Goal: Task Accomplishment & Management: Use online tool/utility

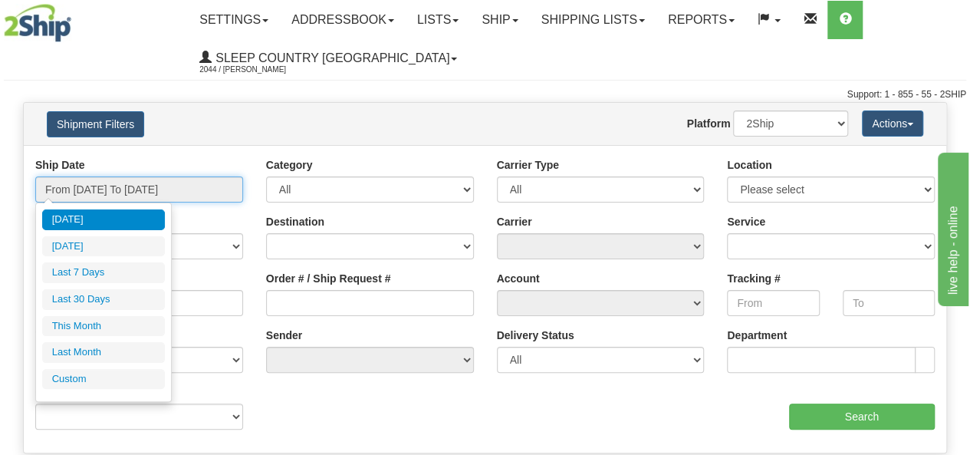
drag, startPoint x: 176, startPoint y: 189, endPoint x: 201, endPoint y: 208, distance: 30.7
click at [179, 193] on input "From [DATE] To [DATE]" at bounding box center [139, 189] width 208 height 26
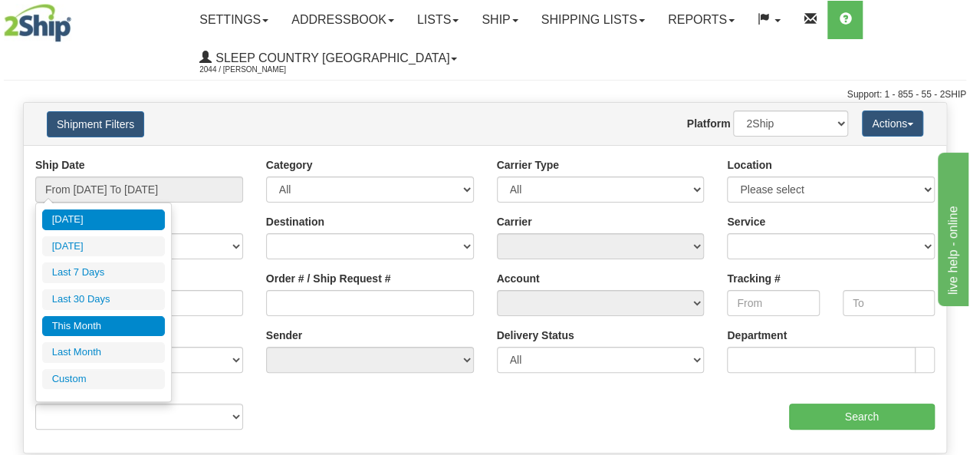
click at [132, 328] on li "This Month" at bounding box center [103, 326] width 123 height 21
type input "From 08/01/2025 To 08/31/2025"
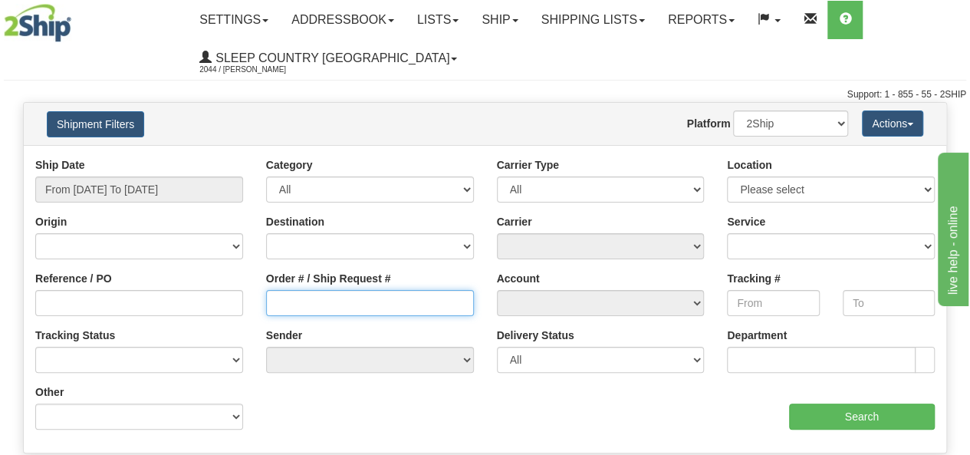
click at [337, 305] on input "Order # / Ship Request #" at bounding box center [370, 303] width 208 height 26
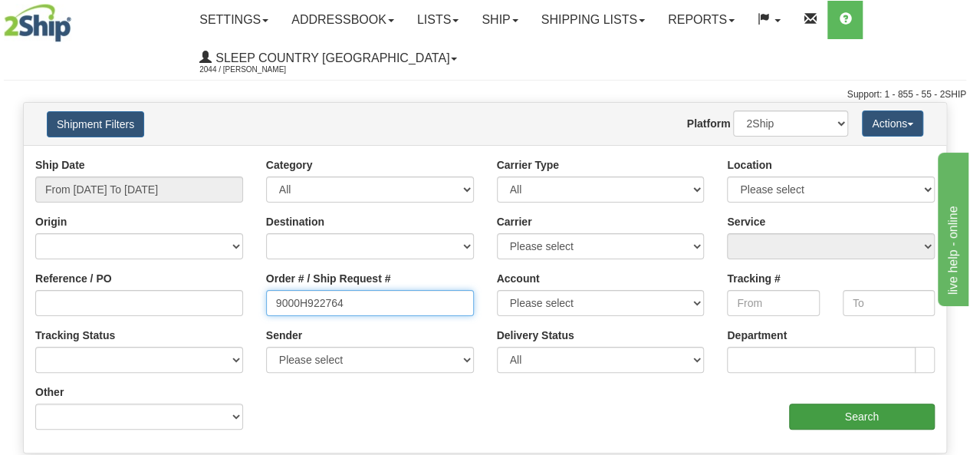
type input "9000H922764"
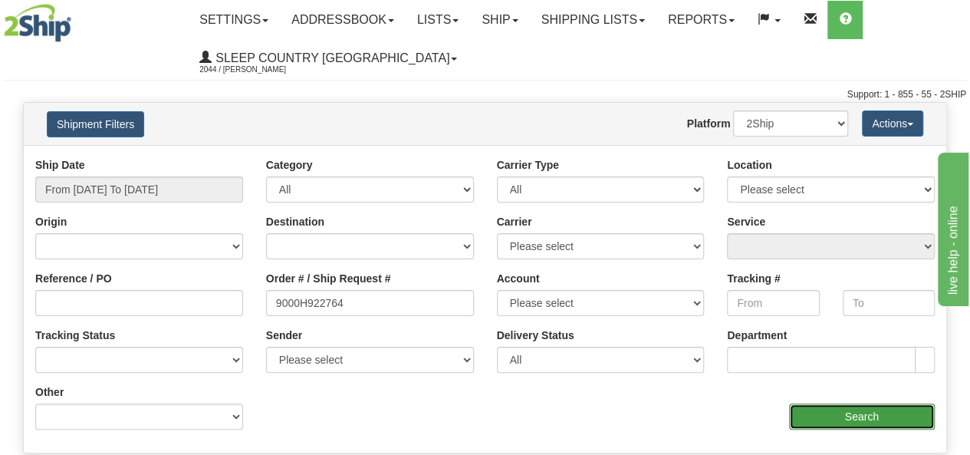
click at [872, 415] on input "Search" at bounding box center [862, 416] width 147 height 26
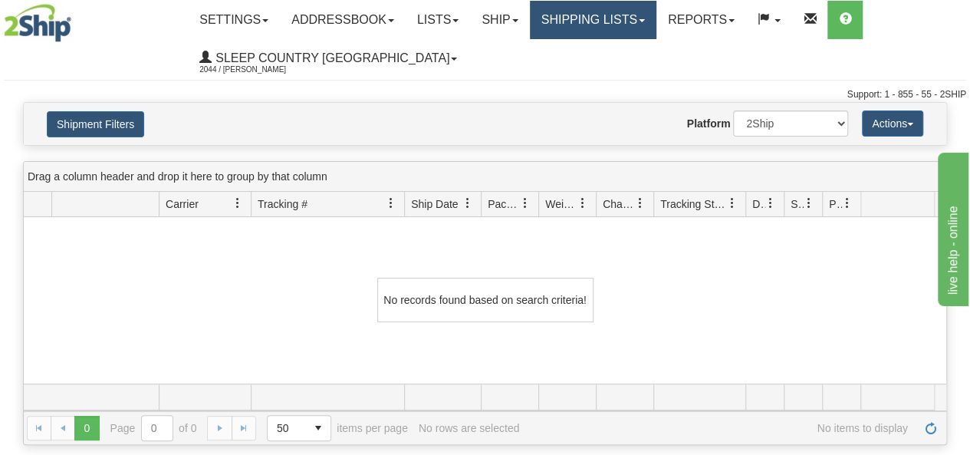
click at [618, 14] on link "Shipping lists" at bounding box center [593, 20] width 127 height 38
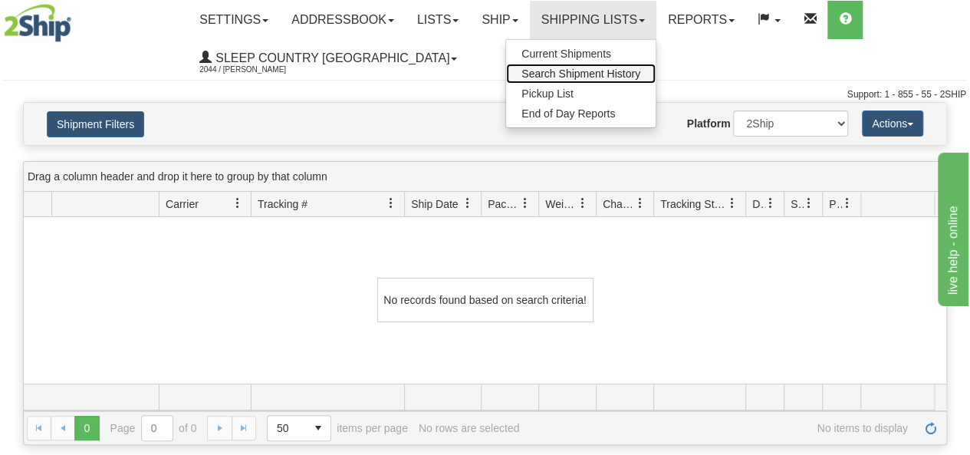
click at [611, 73] on span "Search Shipment History" at bounding box center [581, 73] width 119 height 12
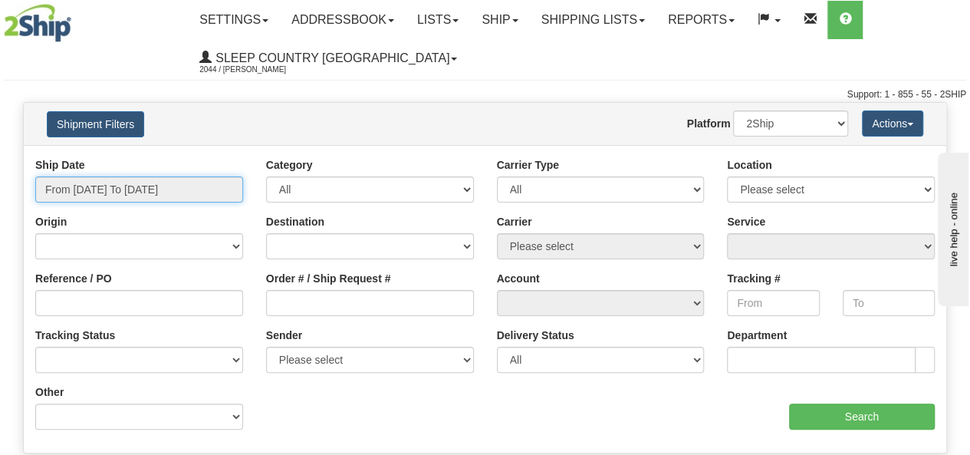
click at [144, 183] on input "From 08/19/2025 To 08/20/2025" at bounding box center [139, 189] width 208 height 26
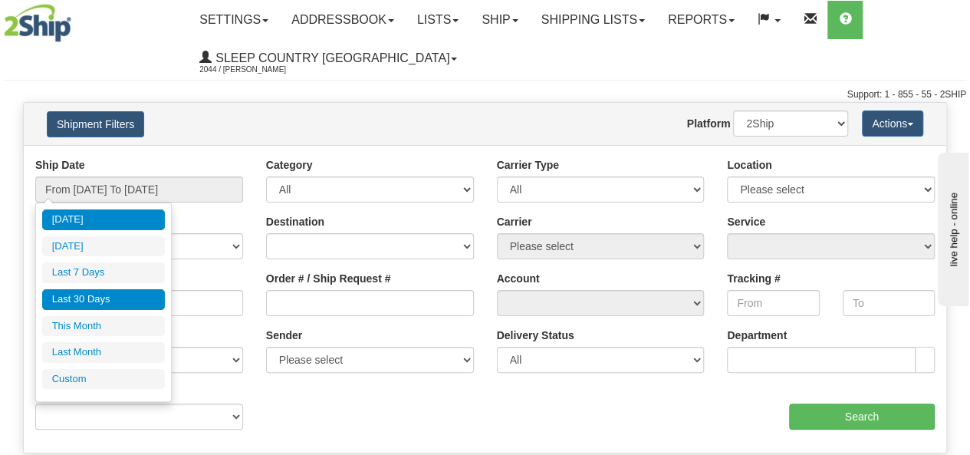
click at [129, 295] on li "Last 30 Days" at bounding box center [103, 299] width 123 height 21
type input "From 07/22/2025 To 08/20/2025"
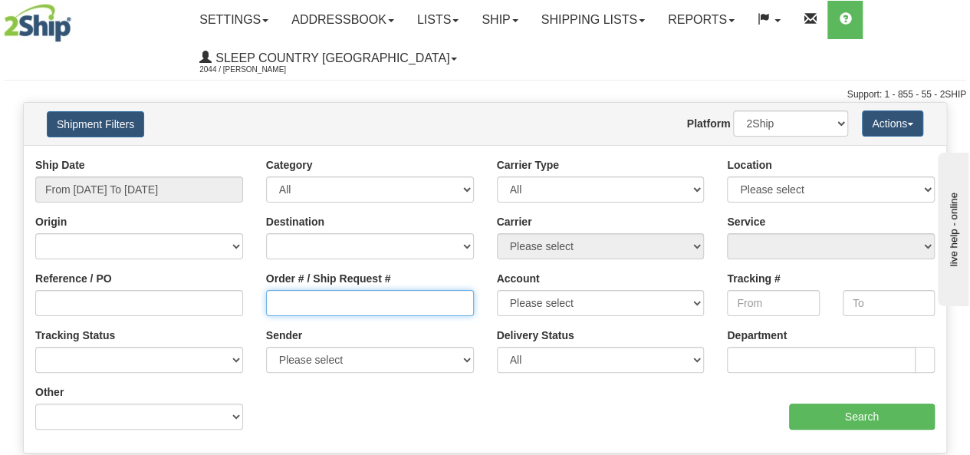
click at [321, 305] on input "Order # / Ship Request #" at bounding box center [370, 303] width 208 height 26
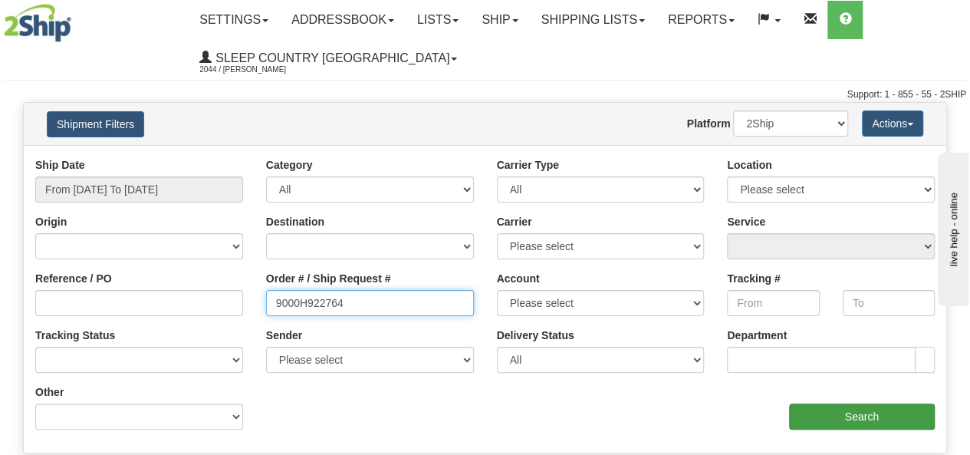
type input "9000H922764"
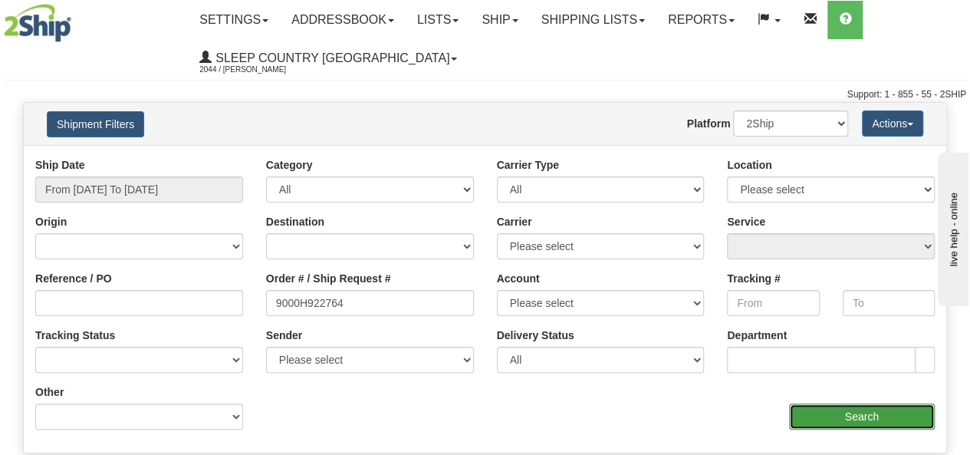
click at [867, 423] on input "Search" at bounding box center [862, 416] width 147 height 26
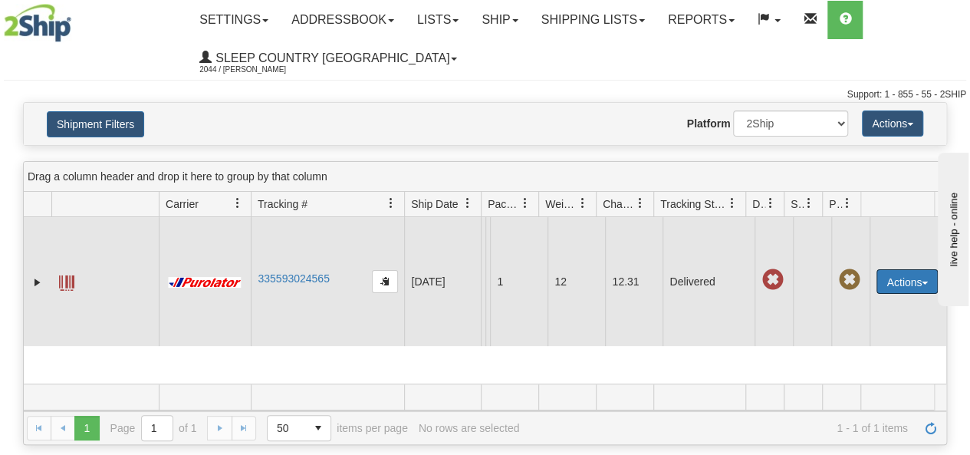
click at [878, 294] on button "Actions" at bounding box center [907, 281] width 61 height 25
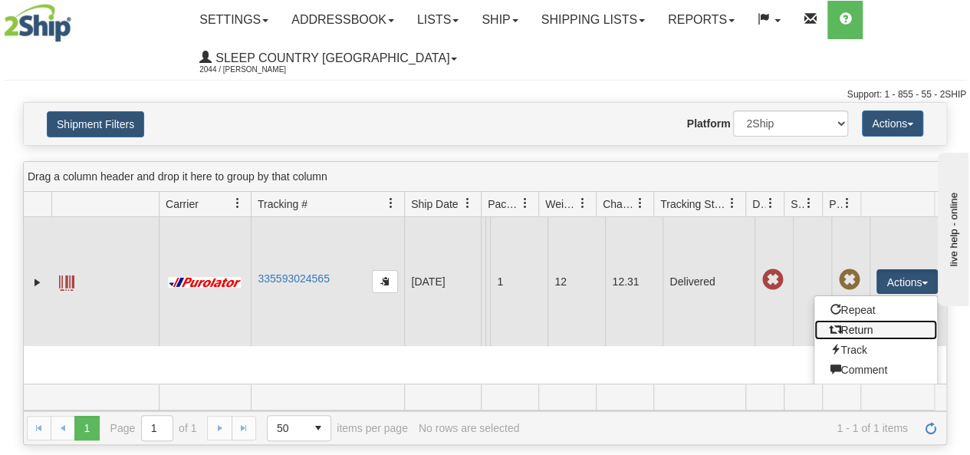
click at [851, 340] on link "Return" at bounding box center [876, 330] width 123 height 20
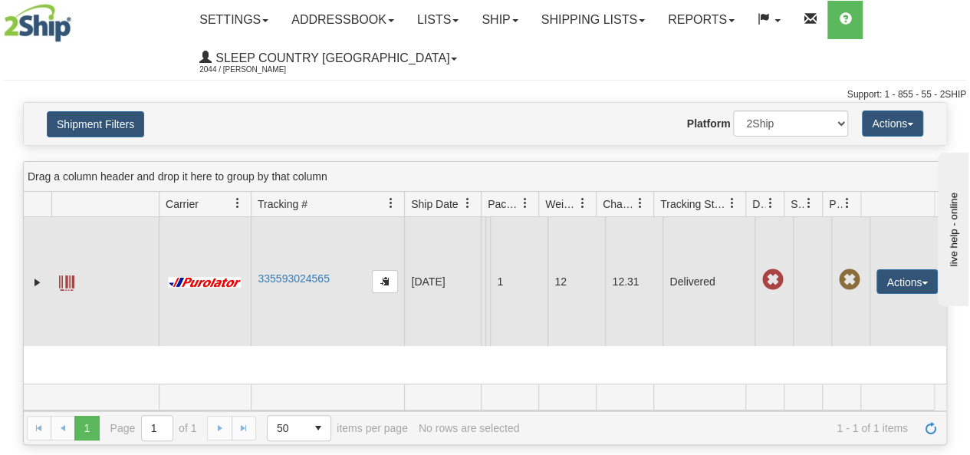
scroll to position [8, 0]
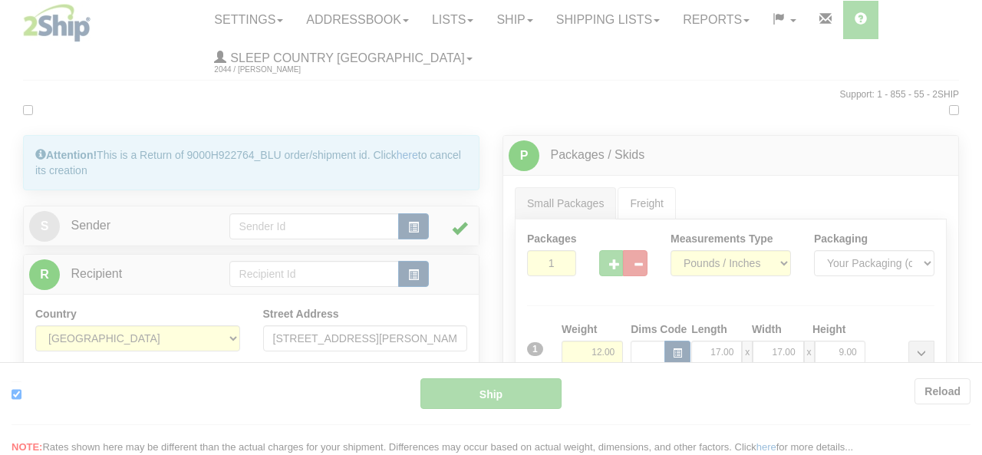
type input "260"
type input "15:24"
type input "16:00"
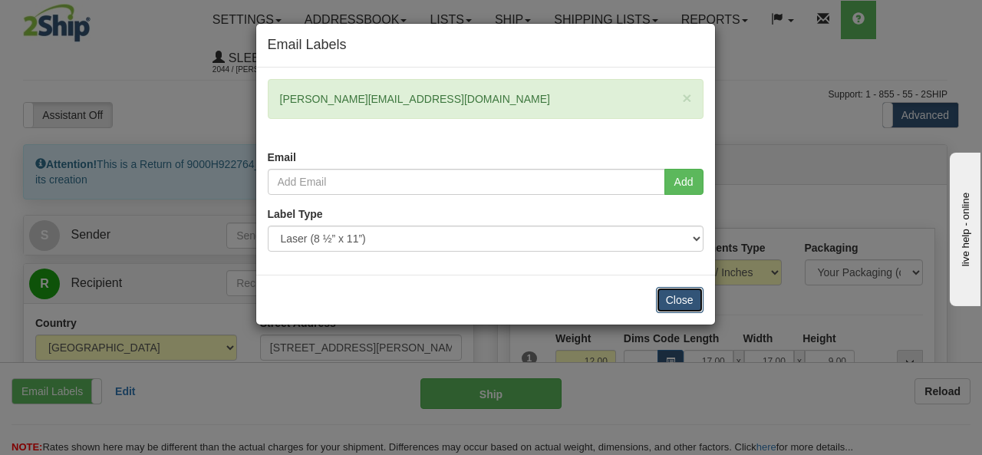
click at [683, 293] on button "Close" at bounding box center [680, 300] width 48 height 26
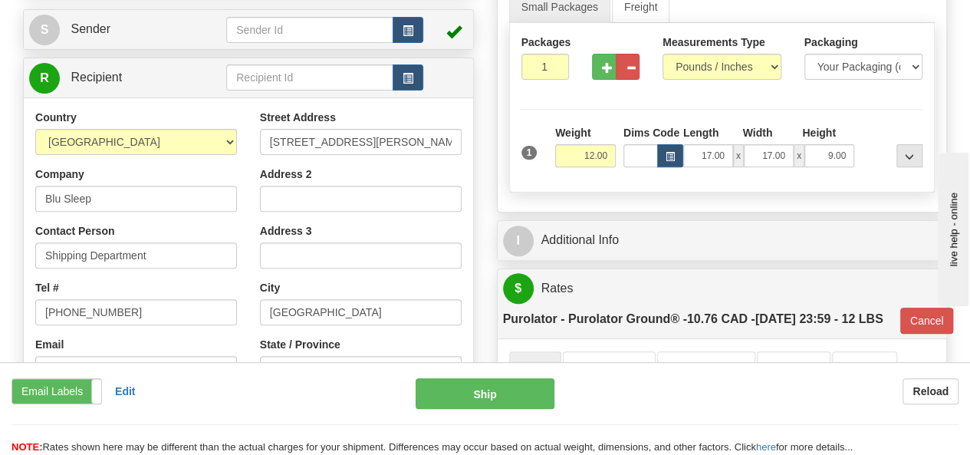
scroll to position [230, 0]
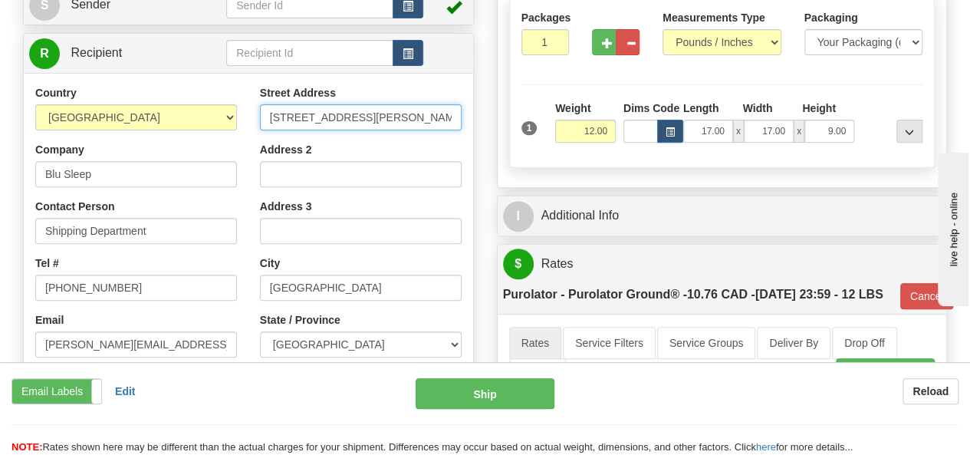
drag, startPoint x: 419, startPoint y: 116, endPoint x: 143, endPoint y: 131, distance: 276.6
click at [143, 131] on div "Country [GEOGRAPHIC_DATA] [GEOGRAPHIC_DATA] [GEOGRAPHIC_DATA] [GEOGRAPHIC_DATA]…" at bounding box center [248, 291] width 449 height 413
type input "[STREET_ADDRESS]"
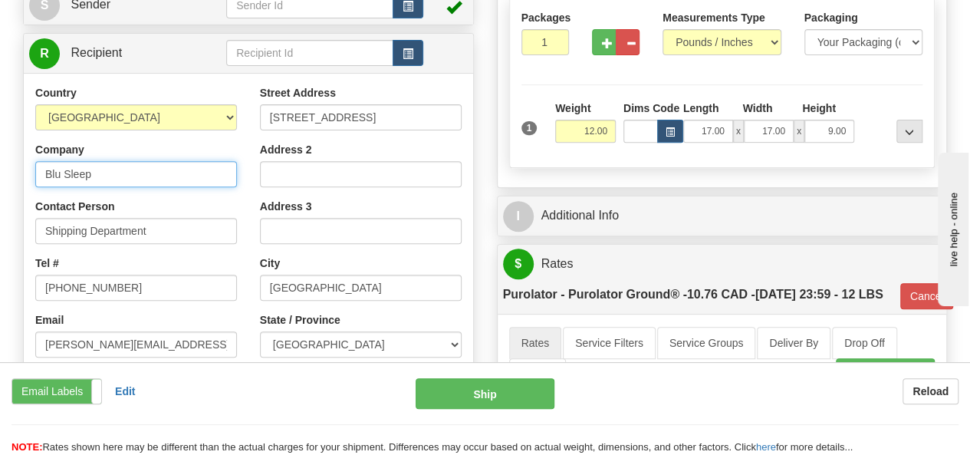
drag, startPoint x: 120, startPoint y: 176, endPoint x: 0, endPoint y: 182, distance: 120.6
click at [0, 182] on div "Toggle navigation Settings Shipping Preferences Fields Preferences New" at bounding box center [485, 445] width 970 height 1350
type input "Belleville Hub"
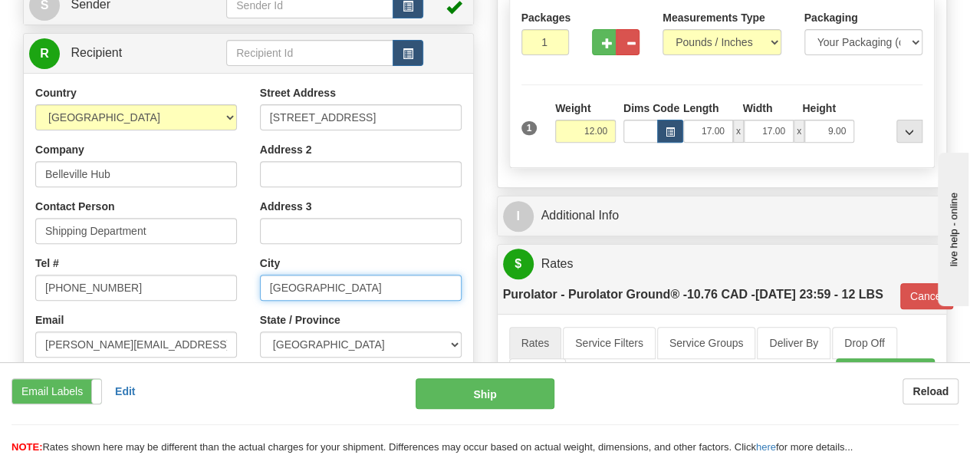
drag, startPoint x: 345, startPoint y: 291, endPoint x: 256, endPoint y: 291, distance: 89.0
click at [256, 291] on div "Street Address [STREET_ADDRESS] Address 2 Address 3 City [GEOGRAPHIC_DATA] Stat…" at bounding box center [361, 291] width 225 height 413
type input "[GEOGRAPHIC_DATA]"
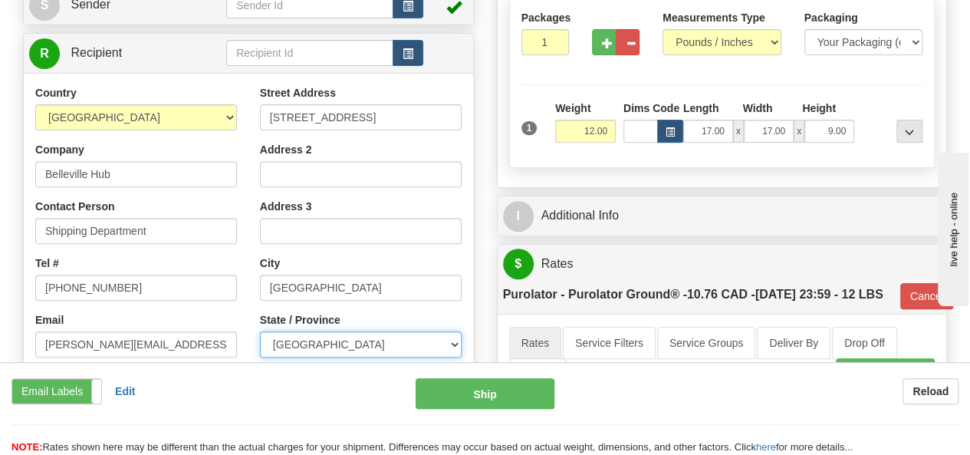
click at [433, 346] on select "[GEOGRAPHIC_DATA] [GEOGRAPHIC_DATA] [GEOGRAPHIC_DATA] [GEOGRAPHIC_DATA] [GEOGRA…" at bounding box center [361, 344] width 202 height 26
select select "ON"
click at [260, 331] on select "[GEOGRAPHIC_DATA] [GEOGRAPHIC_DATA] [GEOGRAPHIC_DATA] [GEOGRAPHIC_DATA] [GEOGRA…" at bounding box center [361, 344] width 202 height 26
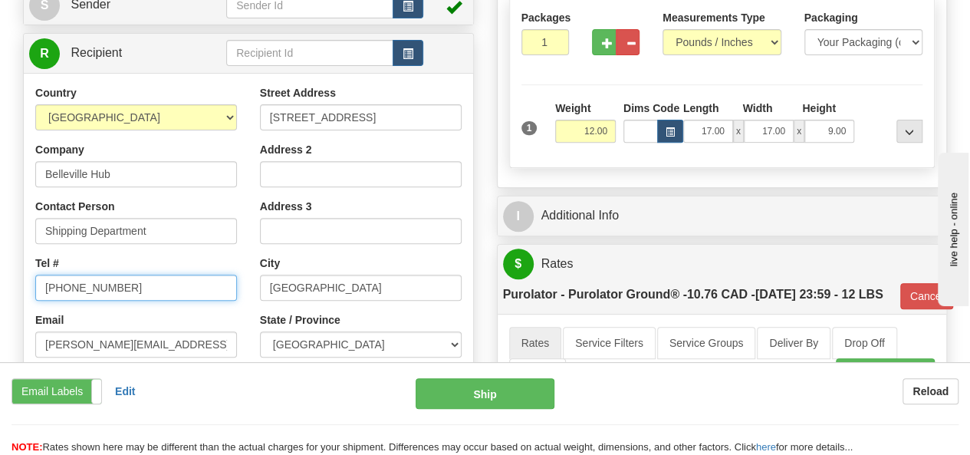
drag, startPoint x: 109, startPoint y: 282, endPoint x: 0, endPoint y: 274, distance: 109.2
click at [0, 274] on div "Toggle navigation Settings Shipping Preferences Fields Preferences New" at bounding box center [485, 445] width 970 height 1350
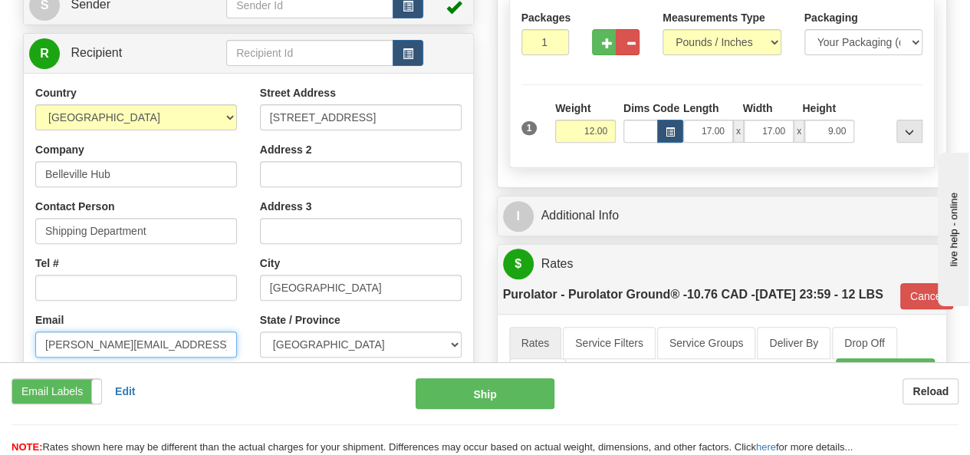
drag, startPoint x: 175, startPoint y: 344, endPoint x: 0, endPoint y: 347, distance: 174.9
click at [0, 347] on div "Toggle navigation Settings Shipping Preferences Fields Preferences New" at bounding box center [485, 445] width 970 height 1350
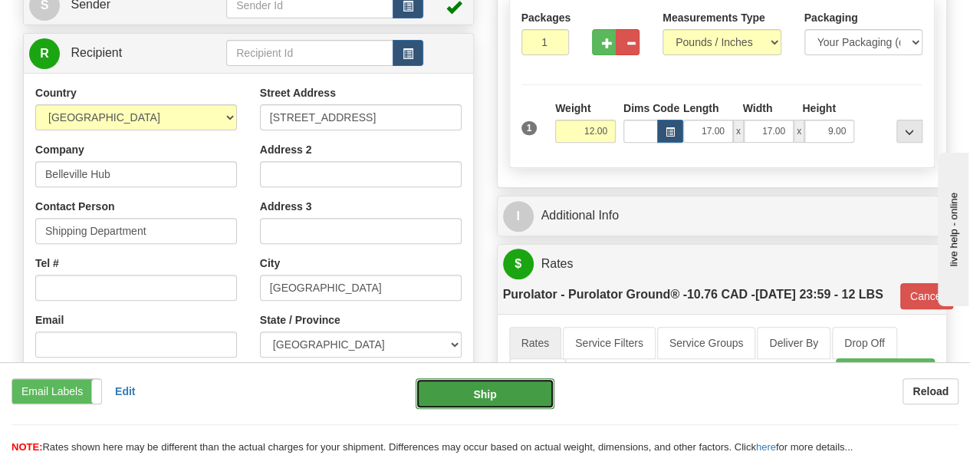
click at [489, 390] on button "Ship" at bounding box center [485, 393] width 139 height 31
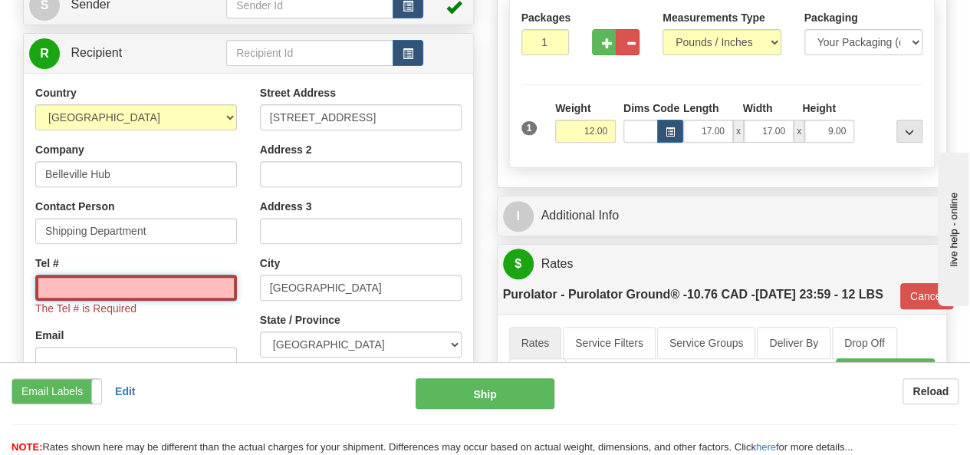
click at [133, 285] on input "Tel #" at bounding box center [136, 288] width 202 height 26
type input "[PHONE_NUMBER]"
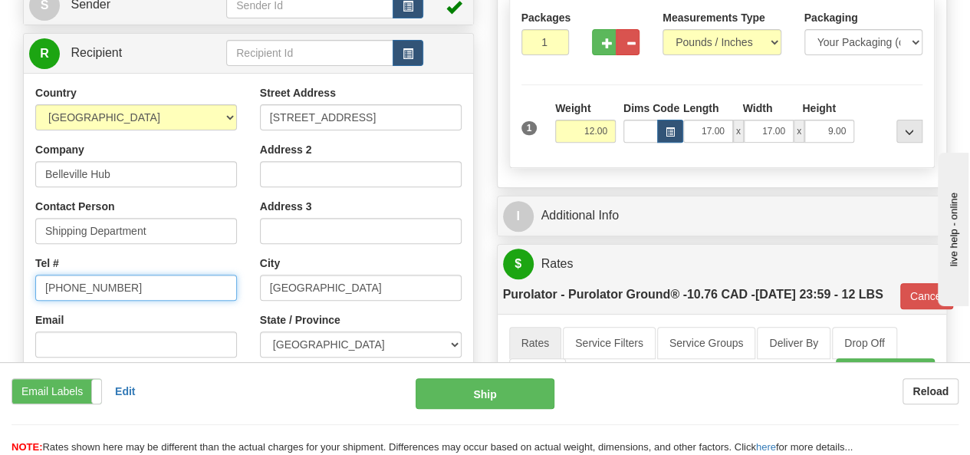
drag, startPoint x: 124, startPoint y: 285, endPoint x: 29, endPoint y: 288, distance: 95.1
click at [29, 288] on div "Country [GEOGRAPHIC_DATA] [GEOGRAPHIC_DATA] [GEOGRAPHIC_DATA] [GEOGRAPHIC_DATA]…" at bounding box center [136, 283] width 225 height 397
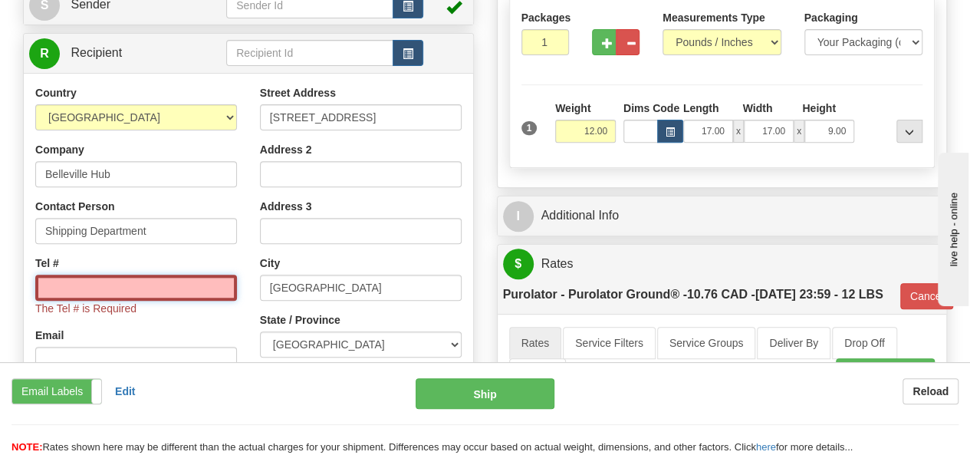
drag, startPoint x: 108, startPoint y: 283, endPoint x: 173, endPoint y: 282, distance: 64.4
click at [110, 285] on input "Tel #" at bounding box center [136, 288] width 202 height 26
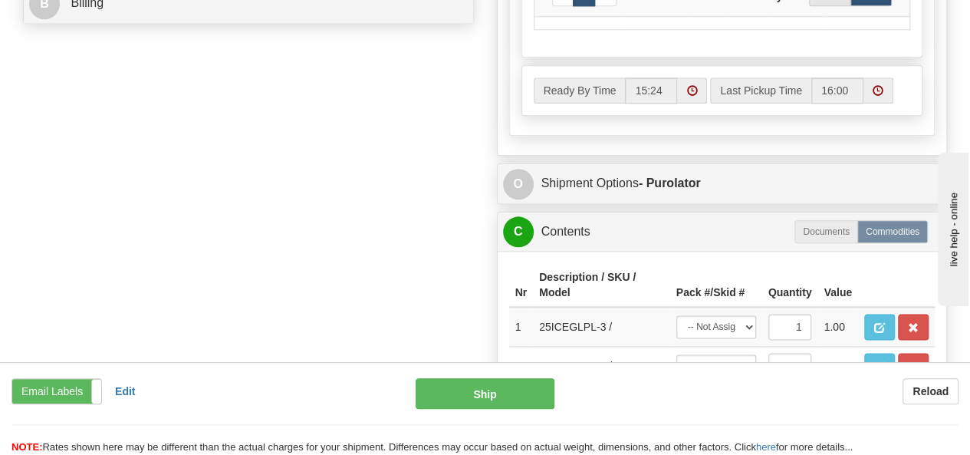
scroll to position [920, 0]
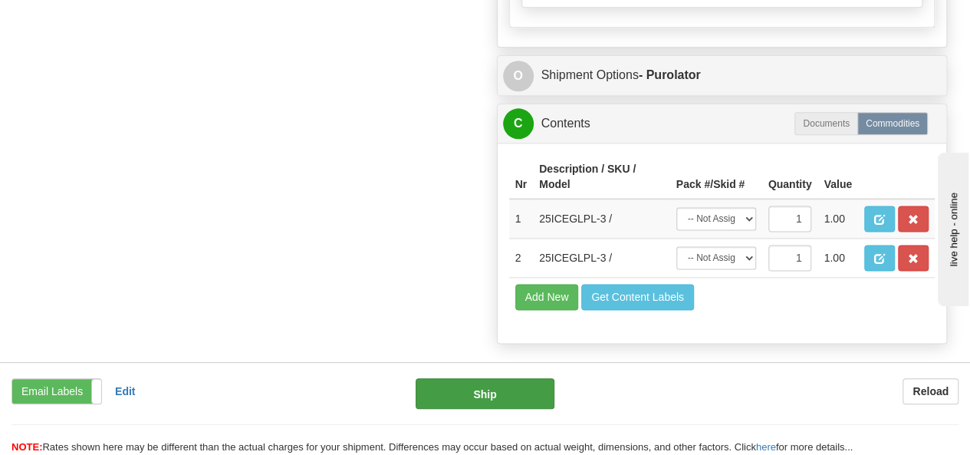
type input "[PHONE_NUMBER]"
click at [520, 396] on button "Ship" at bounding box center [485, 393] width 139 height 31
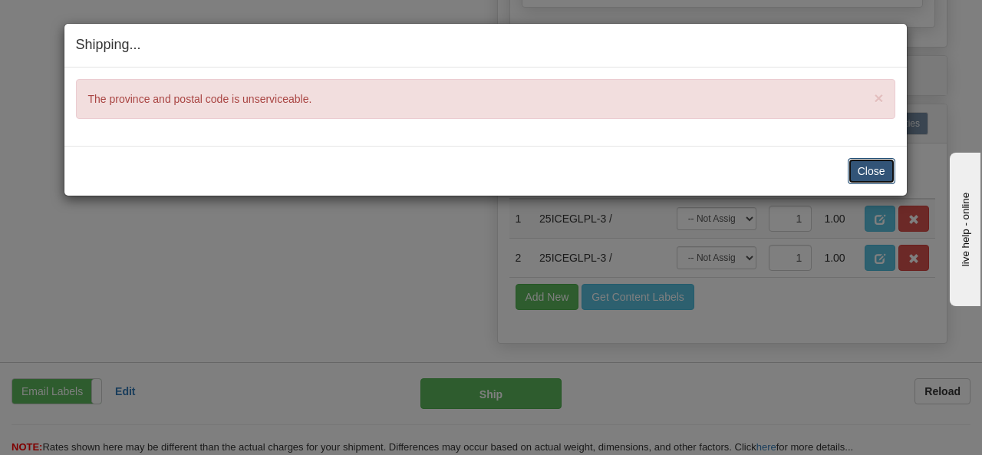
click at [882, 173] on button "Close" at bounding box center [872, 171] width 48 height 26
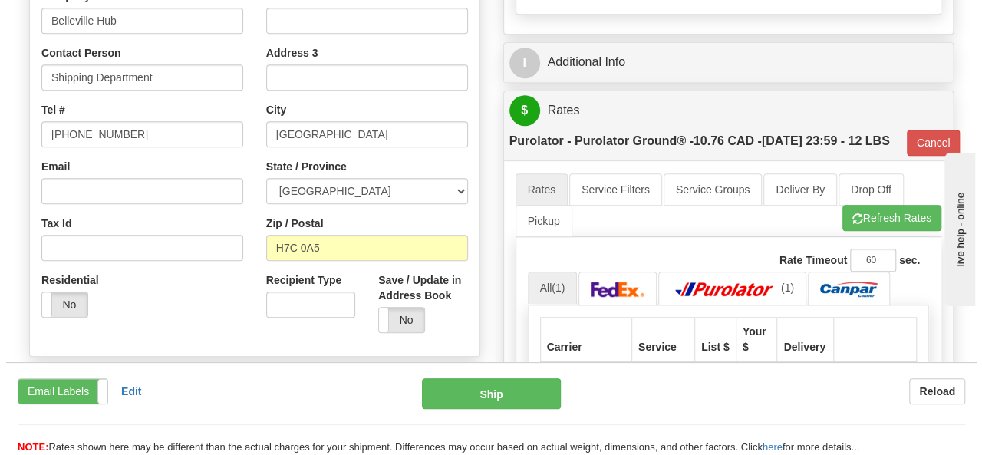
scroll to position [307, 0]
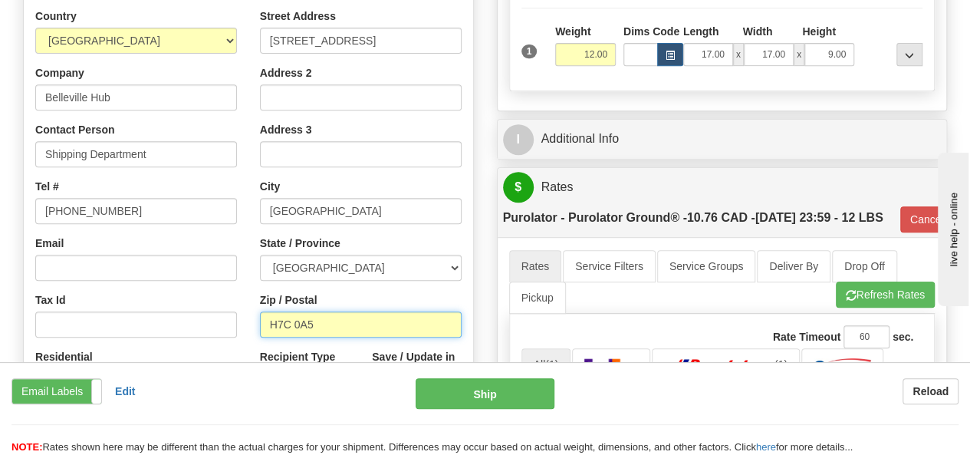
drag, startPoint x: 327, startPoint y: 321, endPoint x: 229, endPoint y: 321, distance: 97.4
click at [229, 321] on div "Country [GEOGRAPHIC_DATA] [GEOGRAPHIC_DATA] [GEOGRAPHIC_DATA] [GEOGRAPHIC_DATA]…" at bounding box center [248, 214] width 449 height 413
type input "K8N 4Z6"
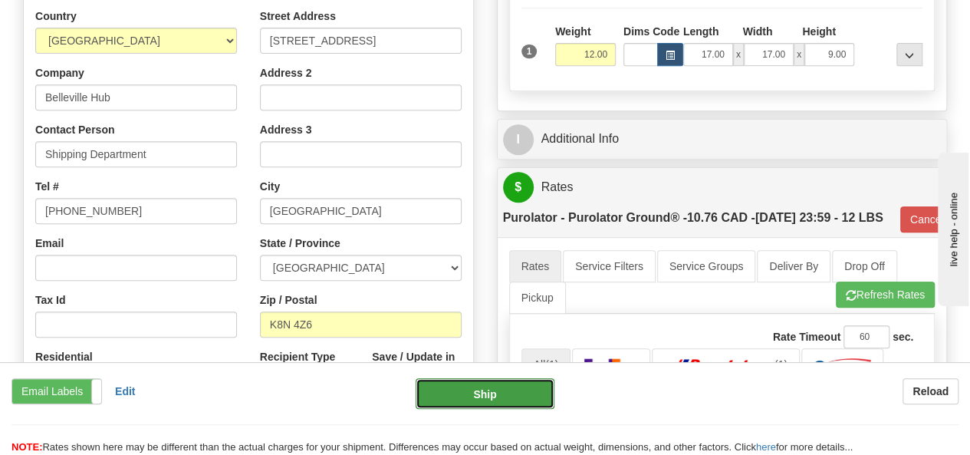
click at [512, 409] on button "Ship" at bounding box center [485, 393] width 139 height 31
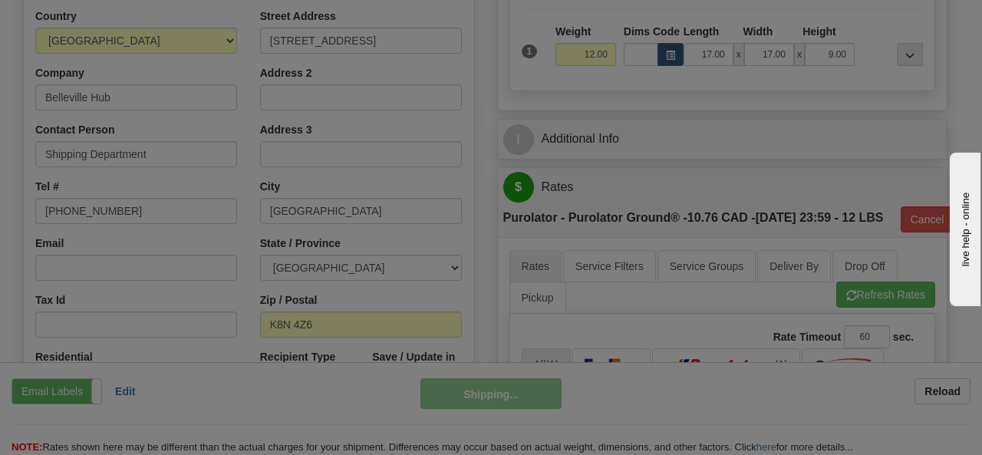
type input "260"
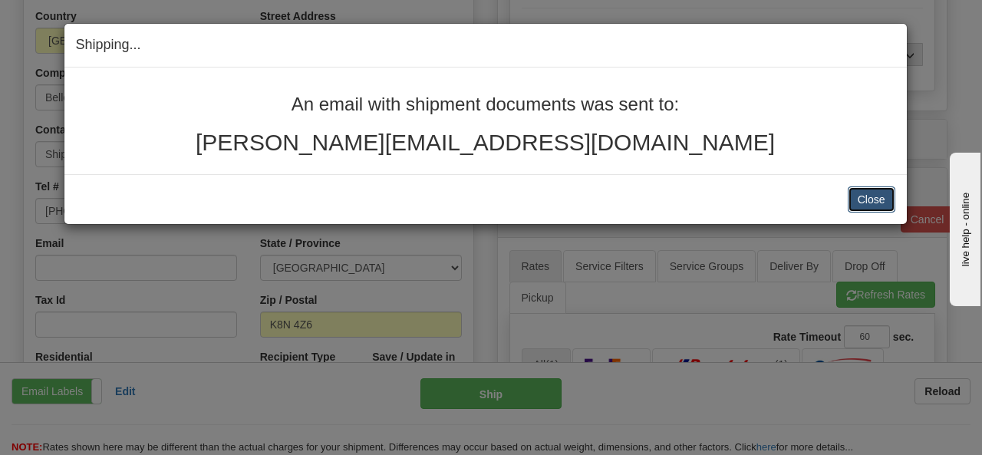
click at [874, 196] on button "Close" at bounding box center [872, 199] width 48 height 26
